Goal: Task Accomplishment & Management: Use online tool/utility

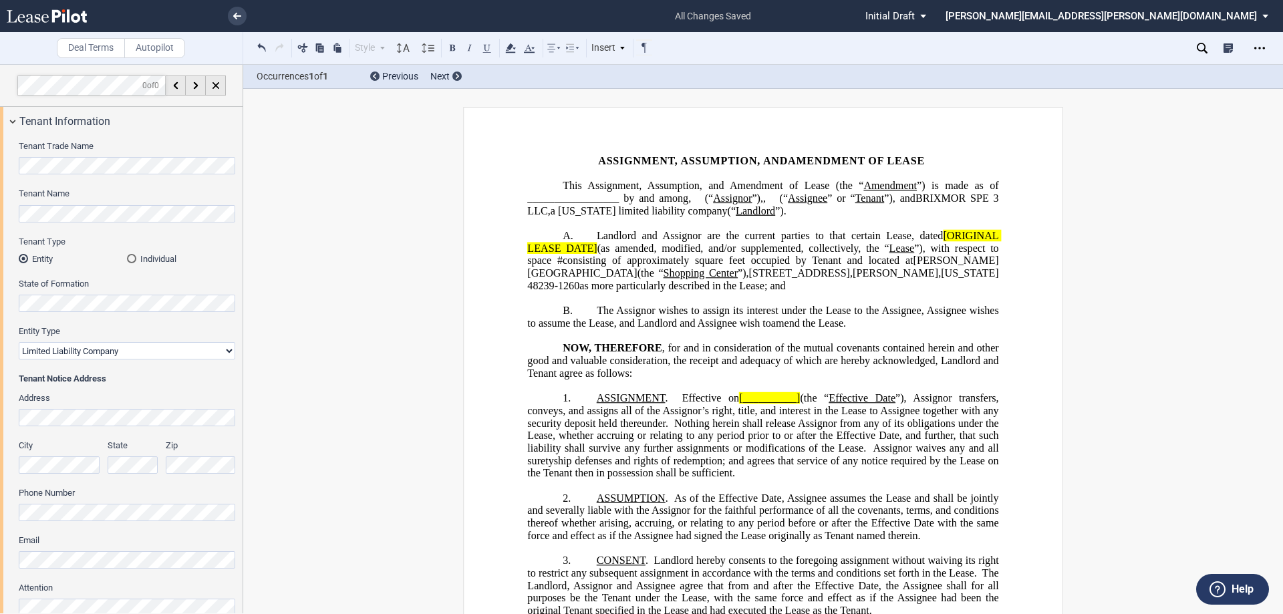
select select "limited liability company"
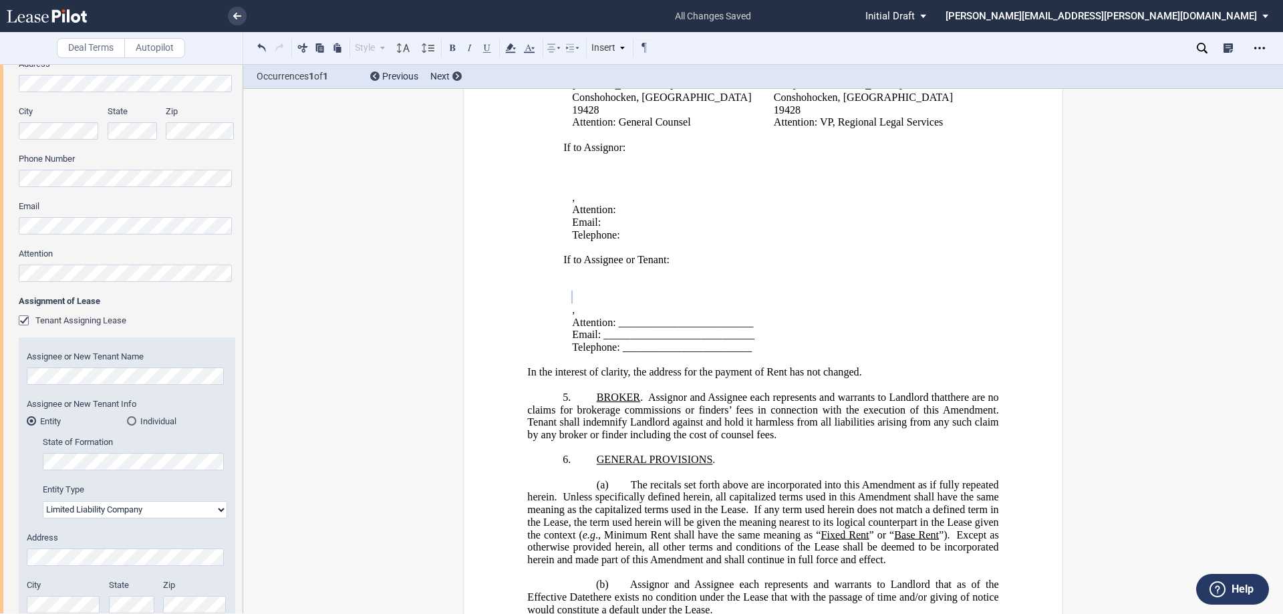
click at [636, 297] on p "﻿ ﻿" at bounding box center [770, 297] width 396 height 13
click at [672, 311] on p "﻿ ﻿ , ﻿ ﻿ ﻿ ﻿" at bounding box center [770, 310] width 396 height 13
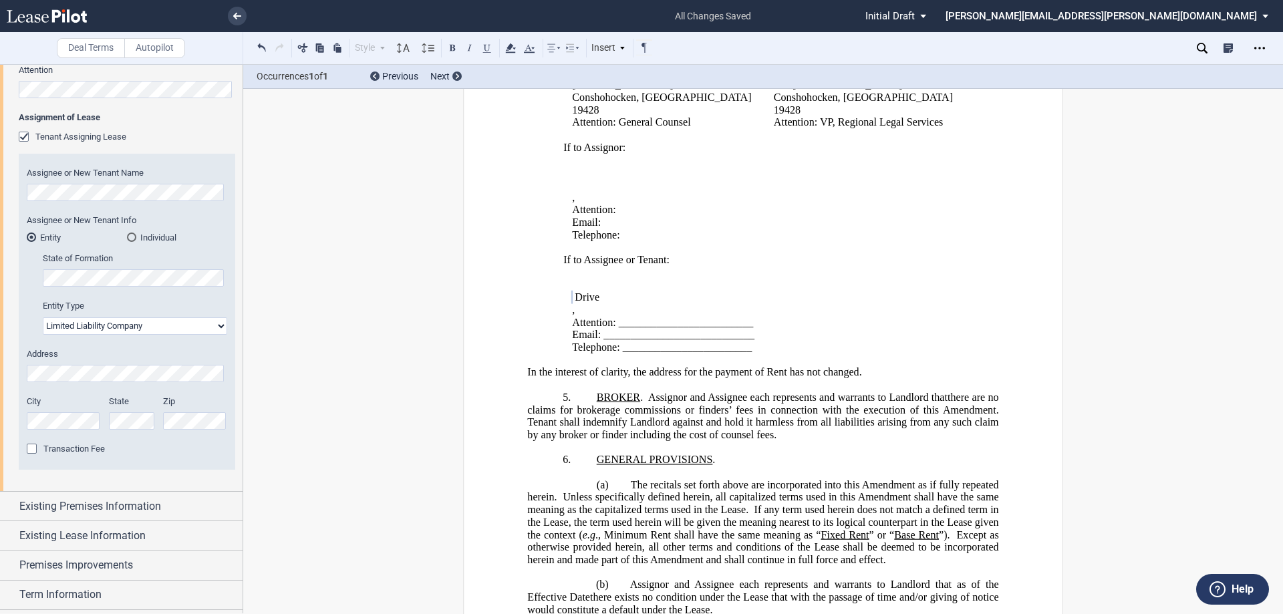
scroll to position [535, 0]
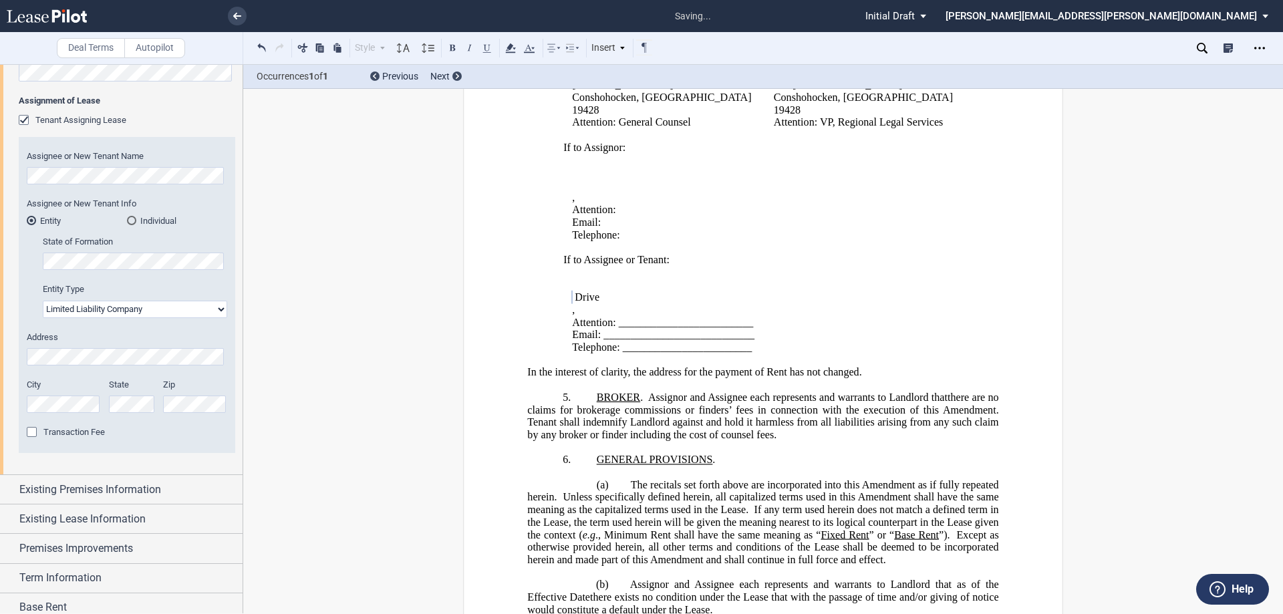
click at [694, 296] on p "﻿ ﻿ ﻿Drive" at bounding box center [770, 297] width 396 height 13
click at [647, 310] on td "If to Assignor: ﻿ ﻿ ﻿ ﻿ ﻿ ﻿ ﻿ , ﻿ ﻿ ﻿ ﻿ Attention: ﻿ ﻿ Email: ﻿ ﻿ Telephone: ﻿ …" at bounding box center [766, 248] width 414 height 212
click at [69, 491] on span "Existing Premises Information" at bounding box center [90, 490] width 142 height 16
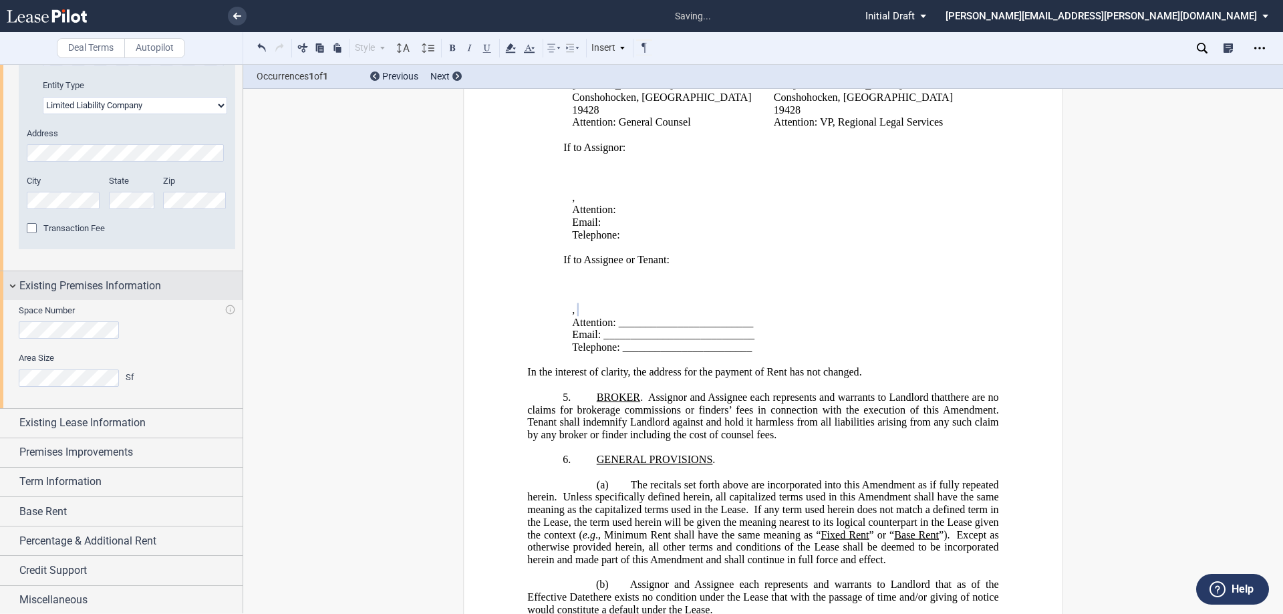
scroll to position [740, 0]
click at [55, 416] on span "Existing Lease Information" at bounding box center [82, 421] width 126 height 16
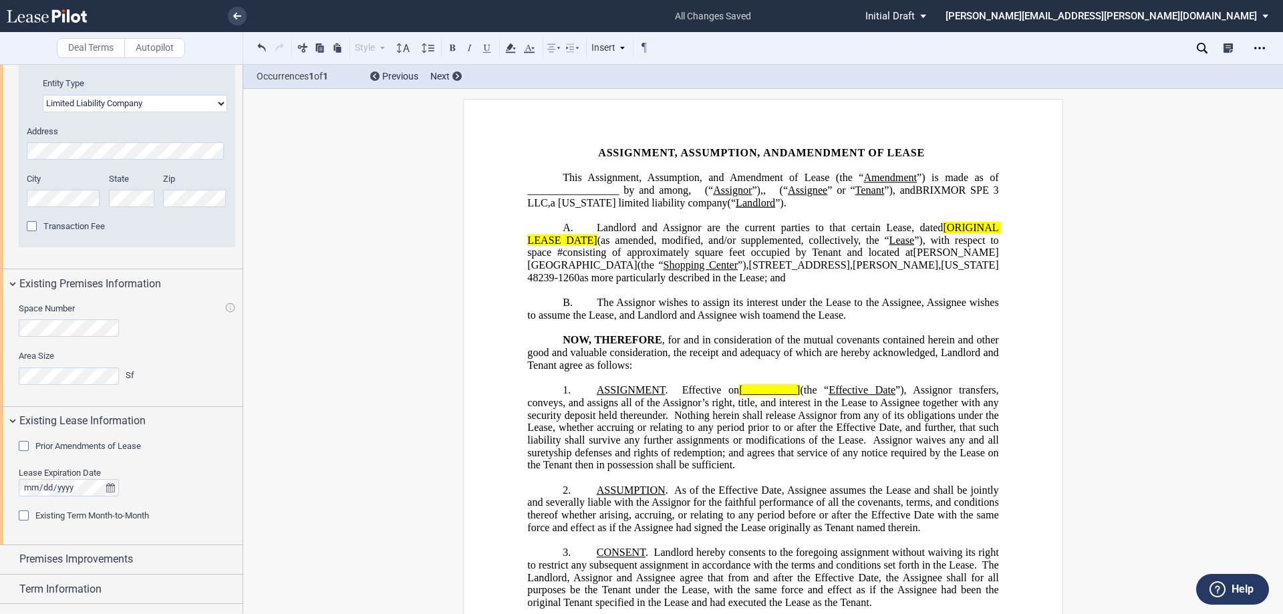
scroll to position [0, 0]
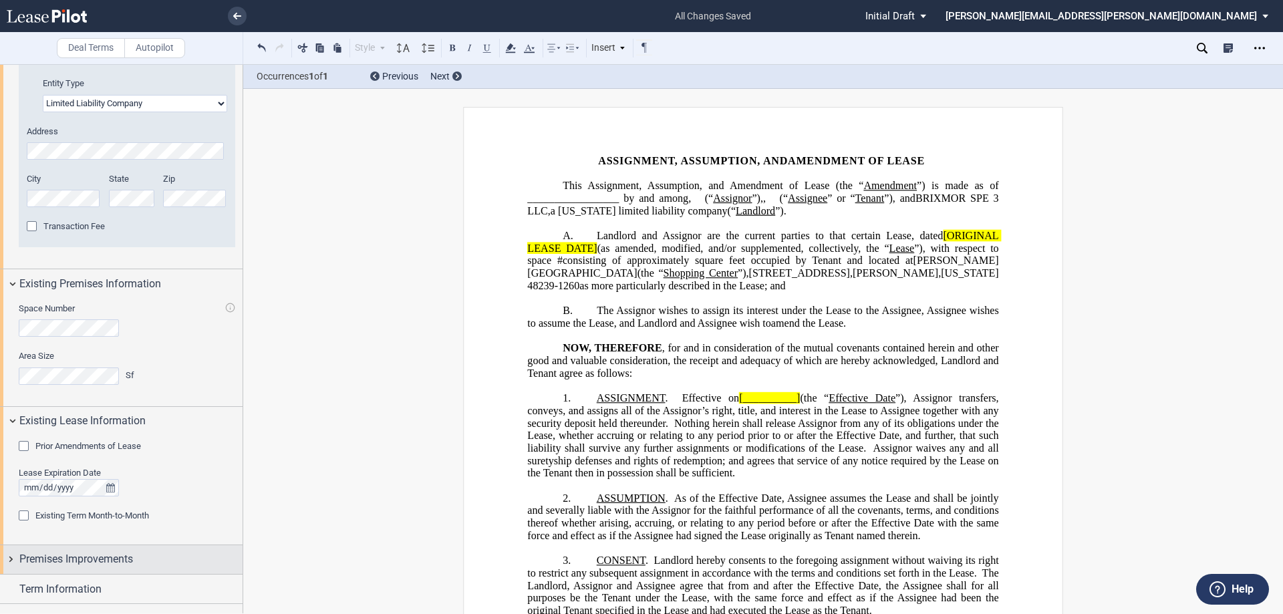
click at [59, 559] on span "Premises Improvements" at bounding box center [76, 559] width 114 height 16
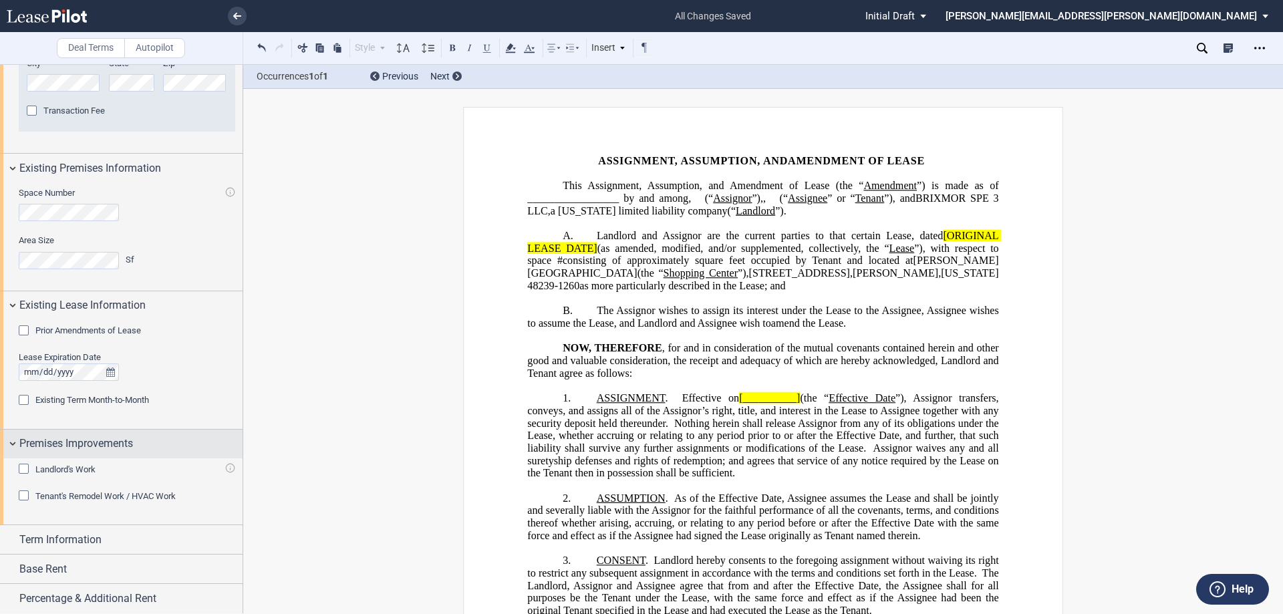
scroll to position [915, 0]
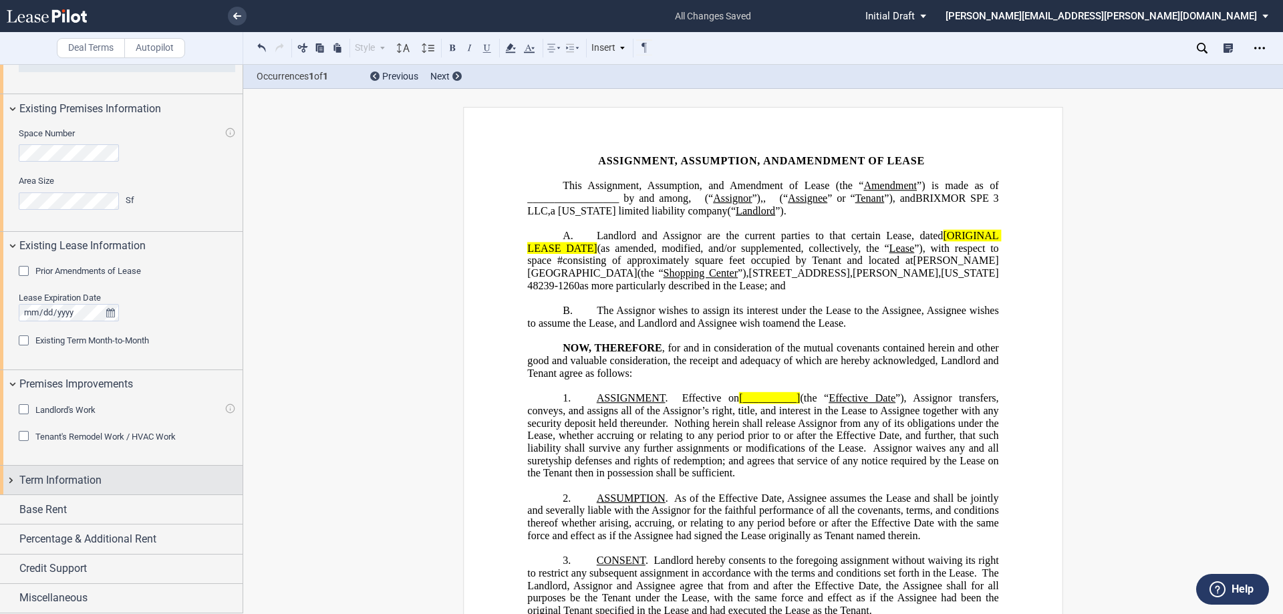
click at [62, 480] on span "Term Information" at bounding box center [60, 480] width 82 height 16
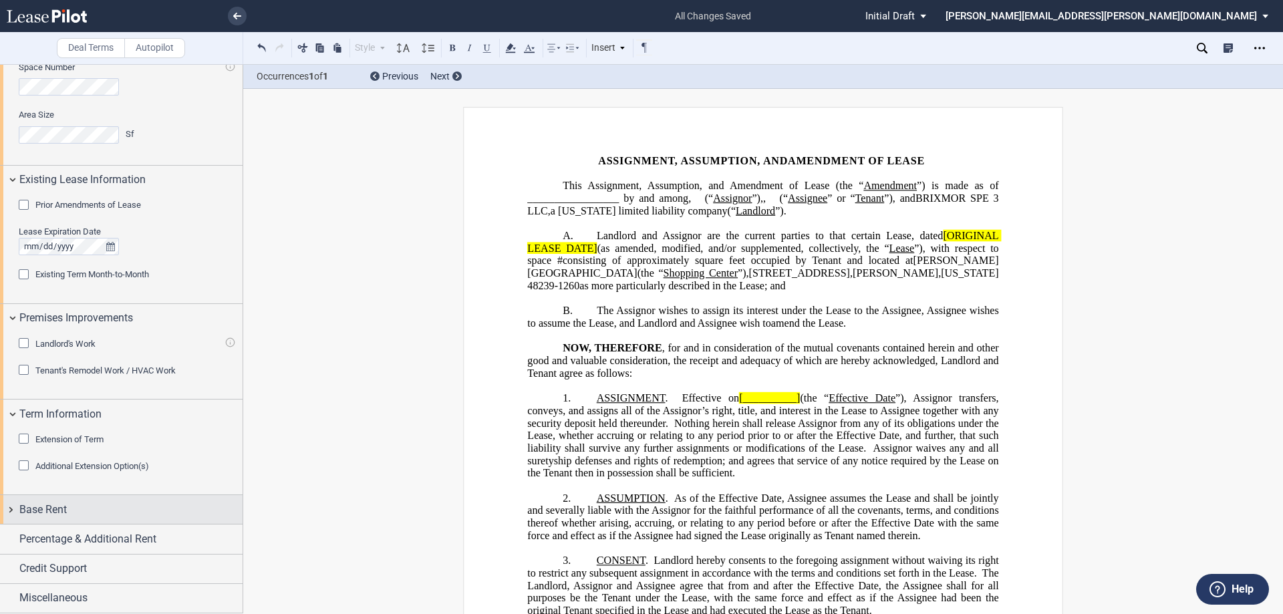
click at [45, 506] on span "Base Rent" at bounding box center [42, 510] width 47 height 16
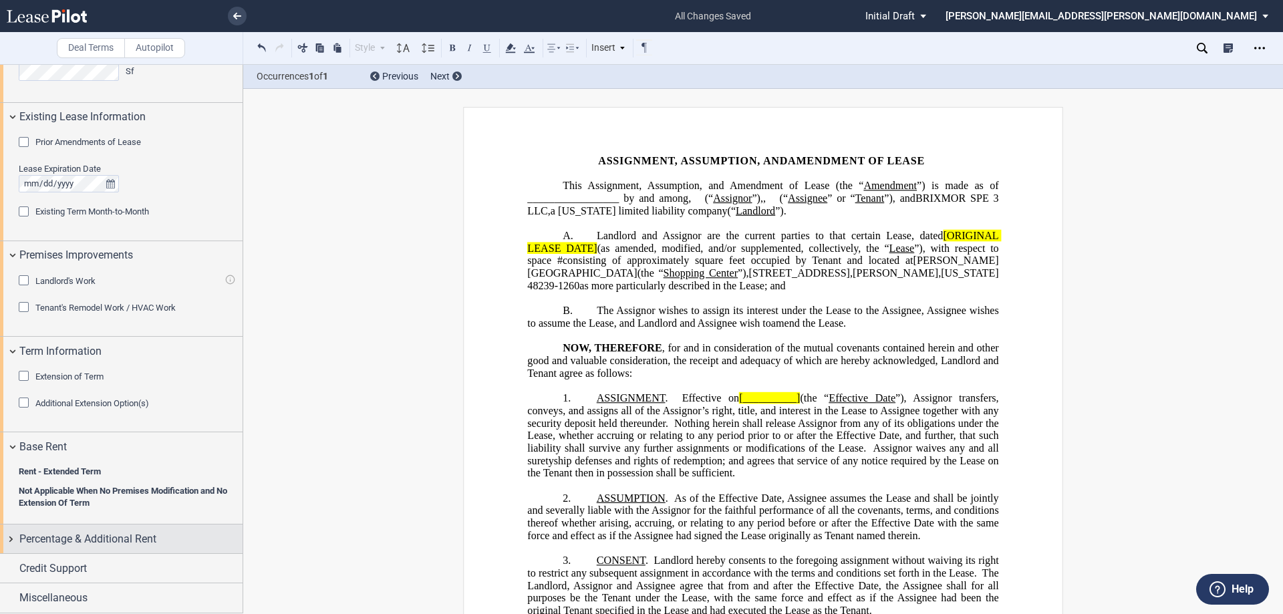
click at [58, 535] on span "Percentage & Additional Rent" at bounding box center [87, 539] width 137 height 16
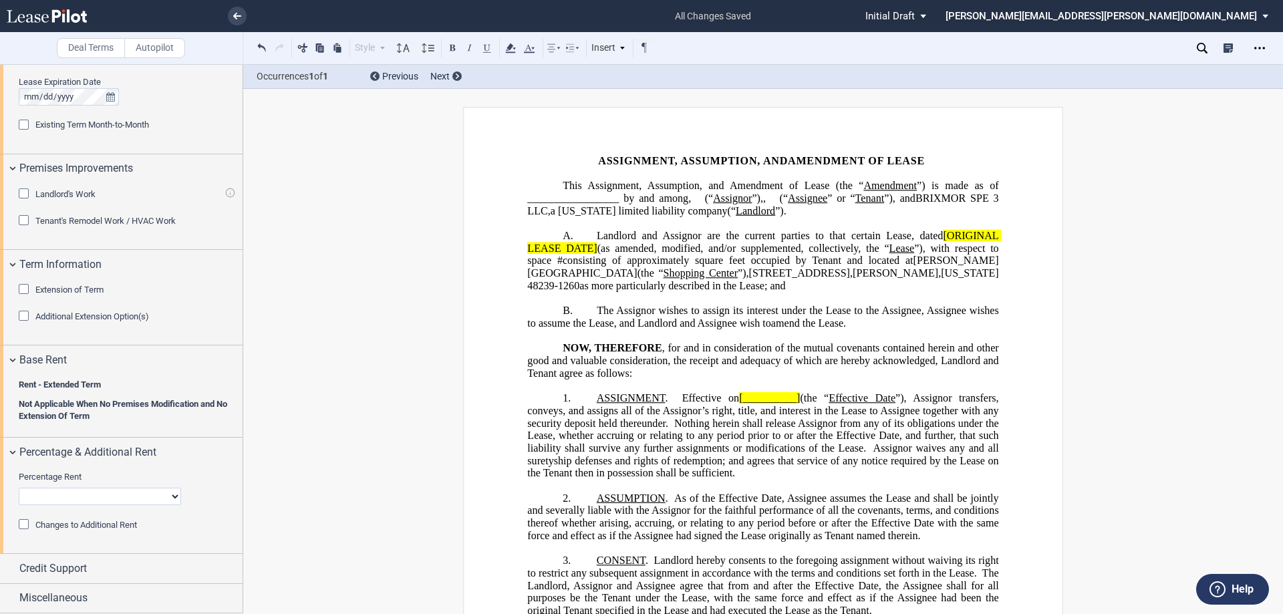
click at [61, 553] on div "Percentage Rent No Change Add Percentage Rent Reset Breakpoint Amount % Type of…" at bounding box center [121, 509] width 243 height 87
click at [60, 562] on span "Credit Support" at bounding box center [52, 569] width 67 height 16
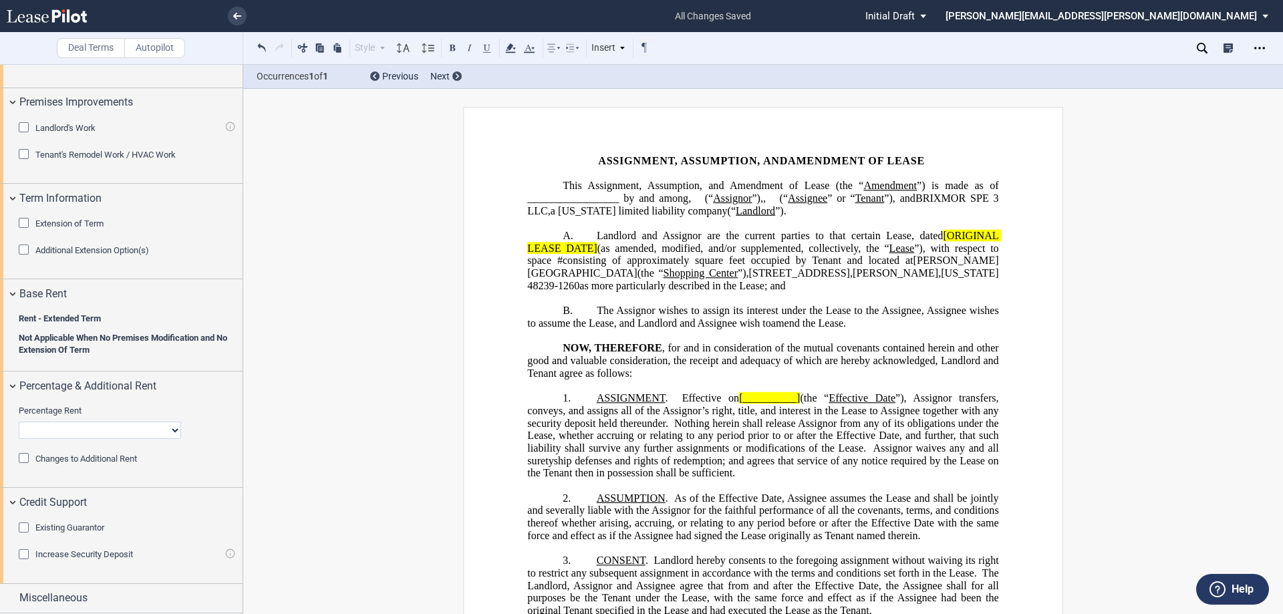
click at [24, 527] on div "Existing Guarantor" at bounding box center [25, 529] width 13 height 13
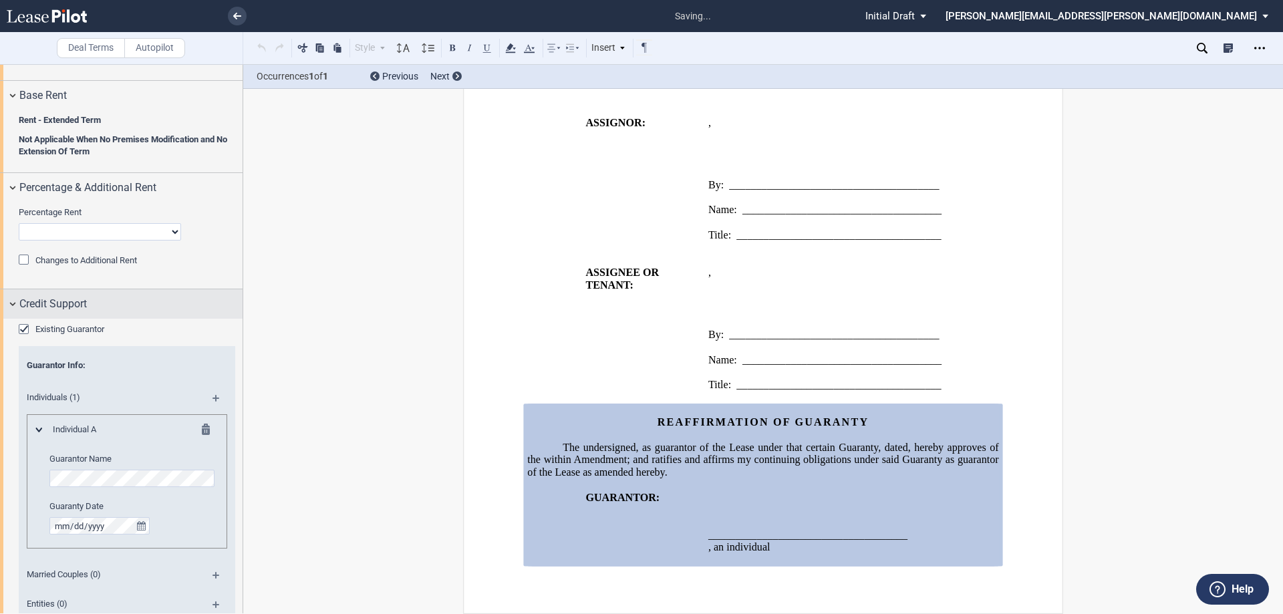
scroll to position [1465, 0]
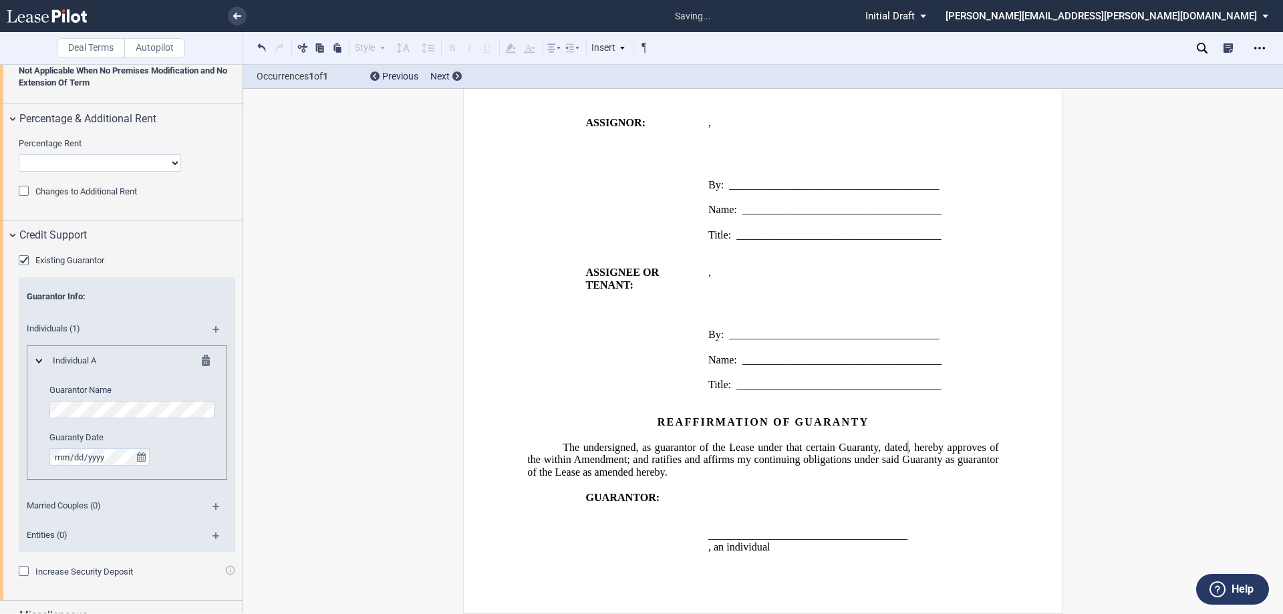
click at [148, 527] on div "Entities (0)" at bounding box center [127, 537] width 216 height 29
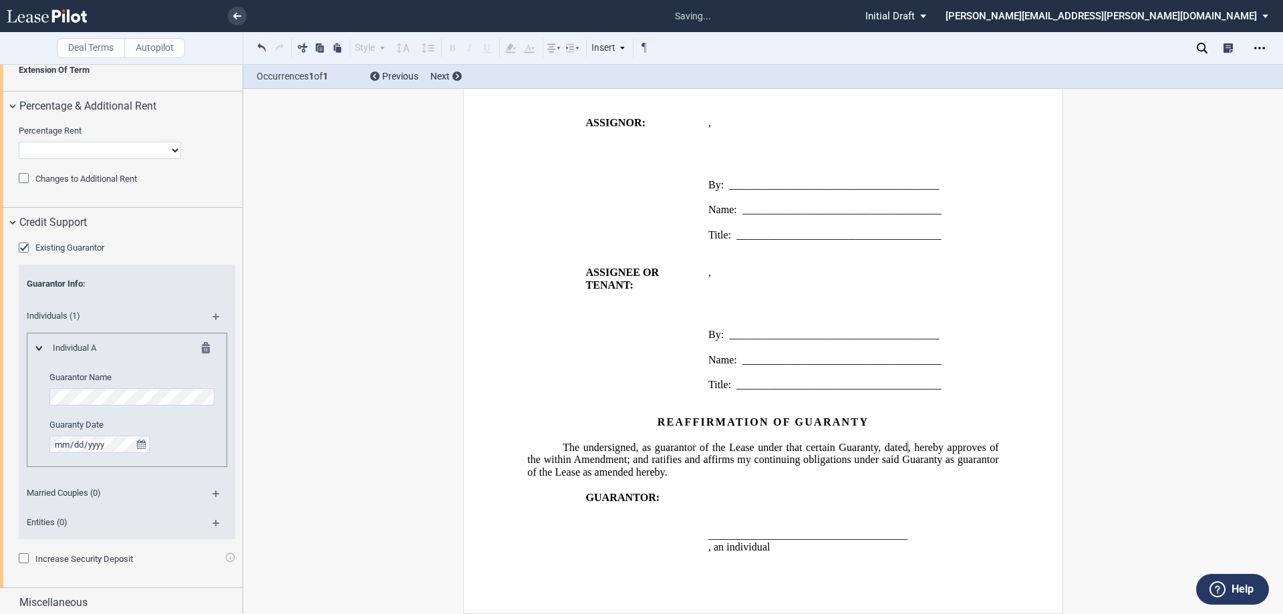
scroll to position [1481, 0]
click at [27, 603] on span "Miscellaneous" at bounding box center [53, 599] width 68 height 16
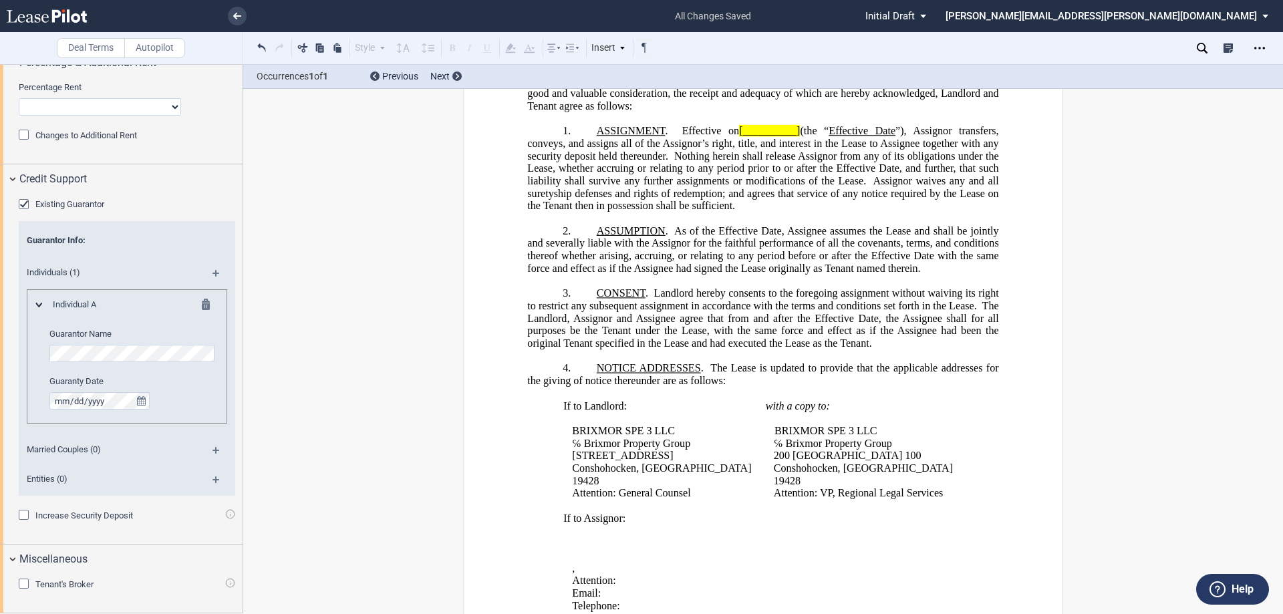
scroll to position [535, 0]
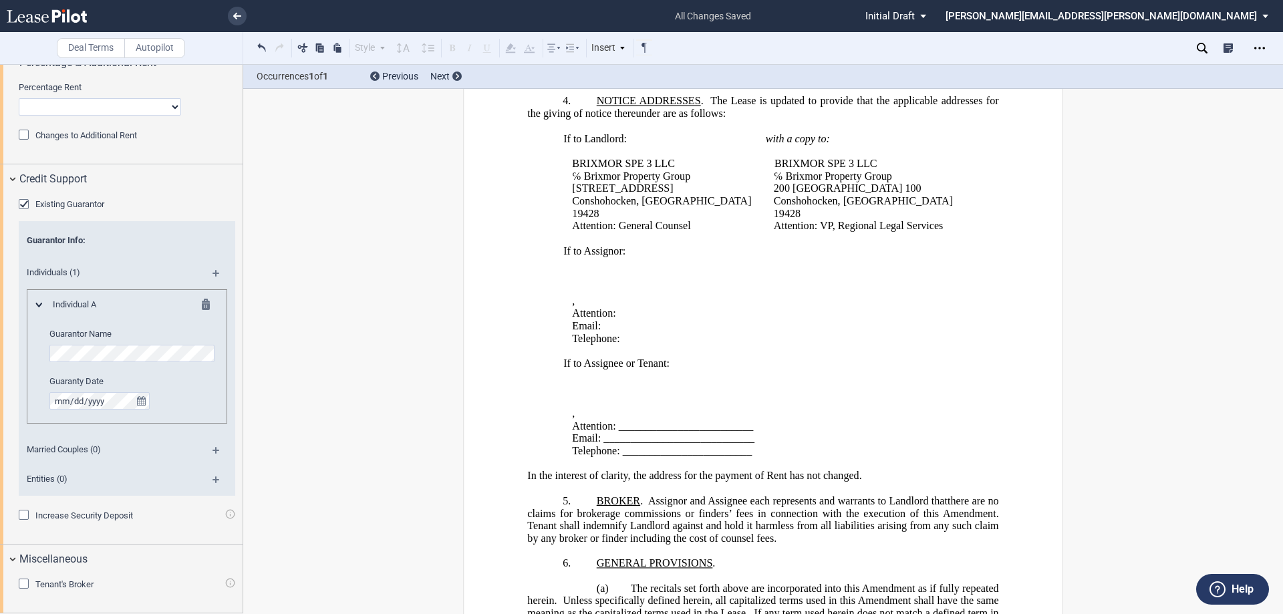
click at [24, 516] on div "Increase Security Deposit" at bounding box center [25, 516] width 13 height 13
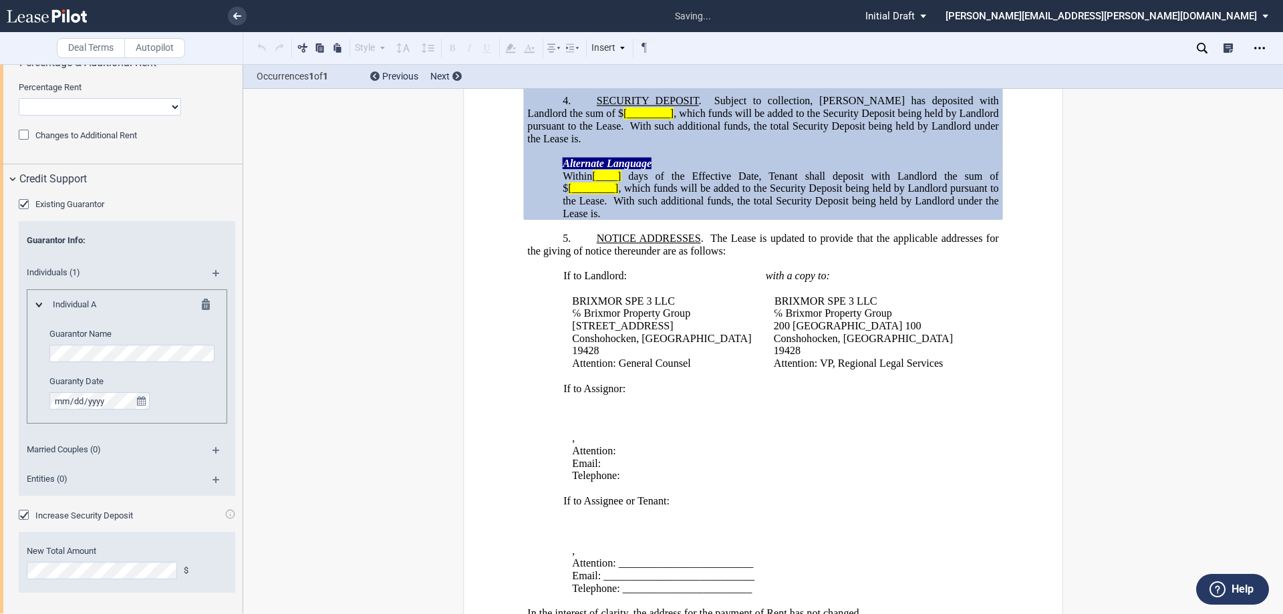
scroll to position [0, 0]
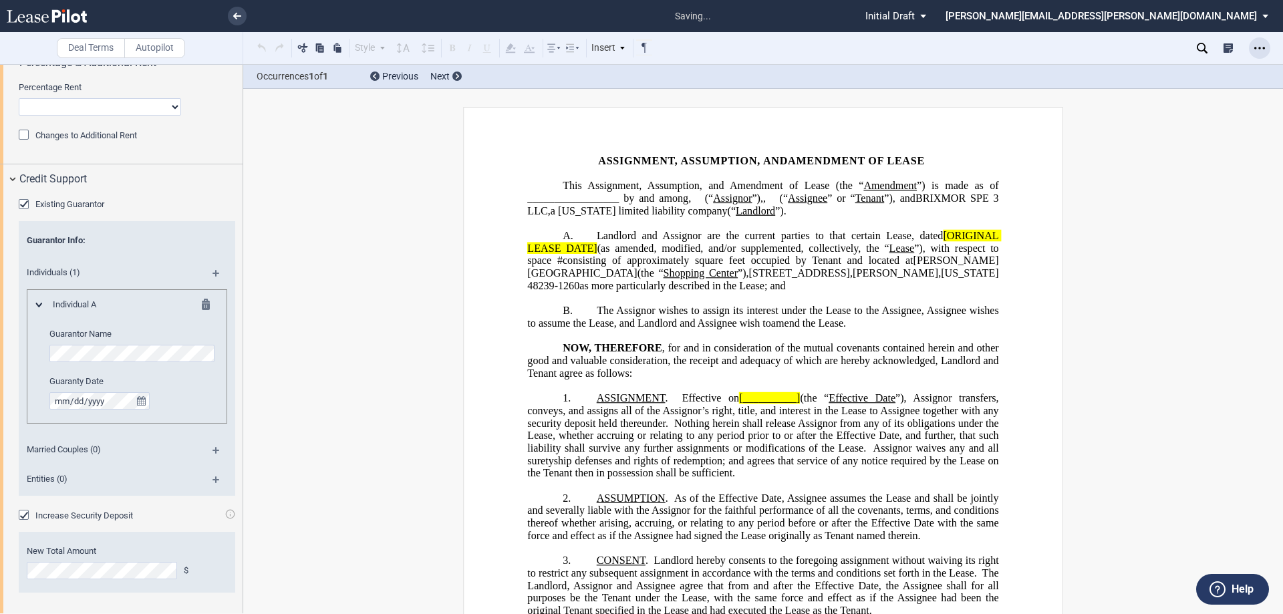
click at [1262, 52] on icon "Open Lease options menu" at bounding box center [1259, 48] width 11 height 11
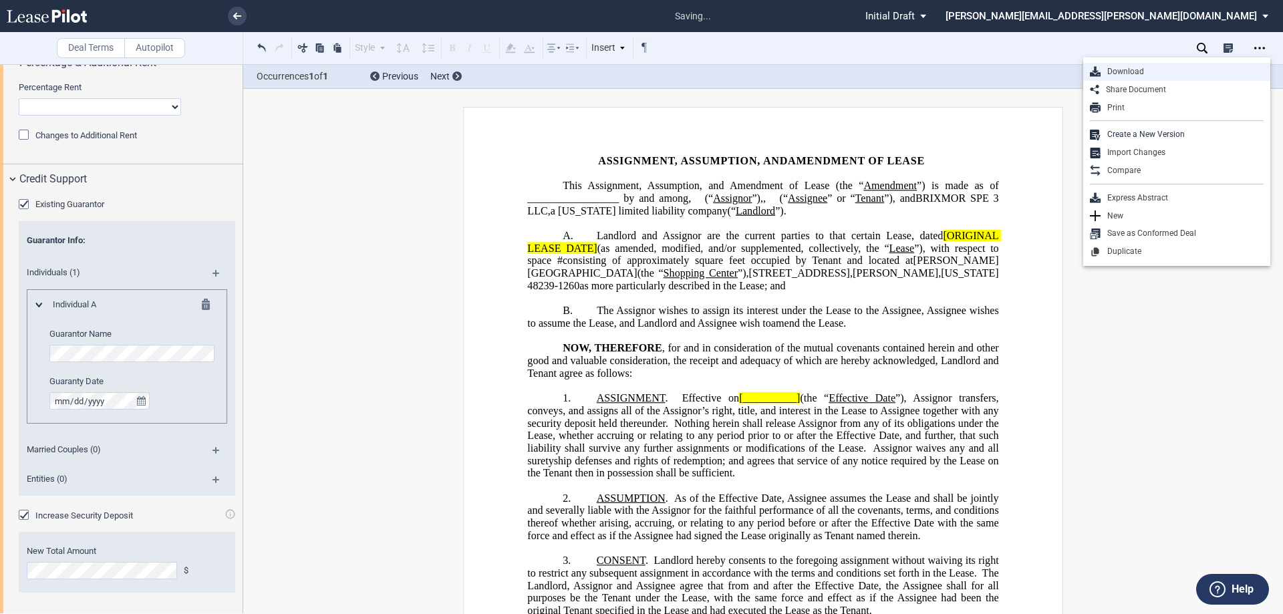
click at [1110, 76] on div "Download" at bounding box center [1181, 71] width 163 height 11
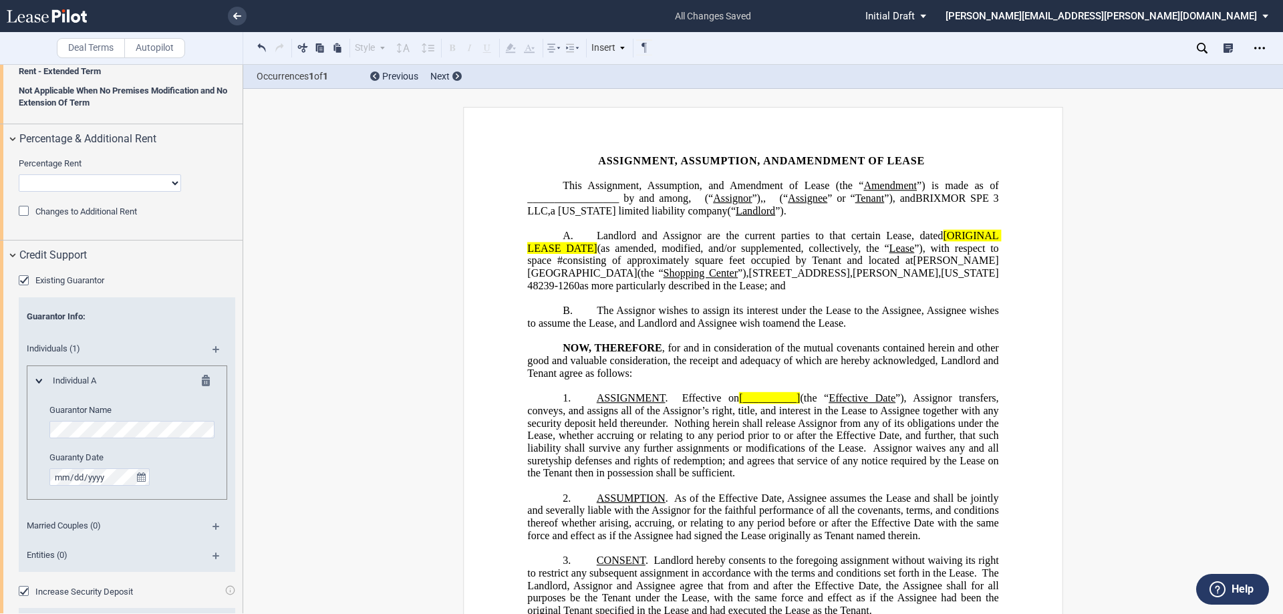
scroll to position [1592, 0]
